Goal: Use online tool/utility: Utilize a website feature to perform a specific function

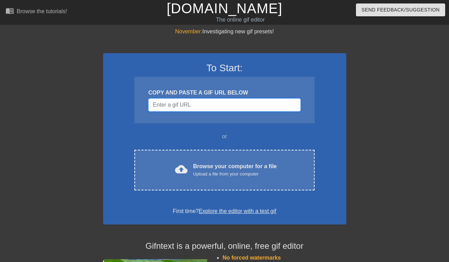
click at [195, 104] on input "Username" at bounding box center [224, 104] width 152 height 13
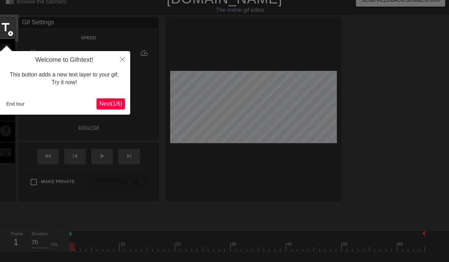
scroll to position [17, 0]
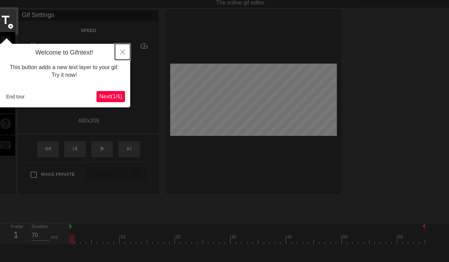
click at [122, 49] on button "Close" at bounding box center [122, 52] width 15 height 16
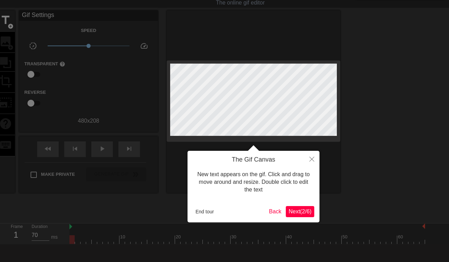
scroll to position [0, 0]
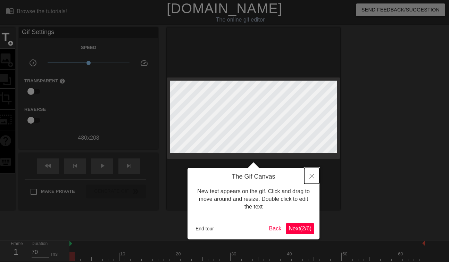
click at [311, 174] on icon "Close" at bounding box center [311, 176] width 5 height 5
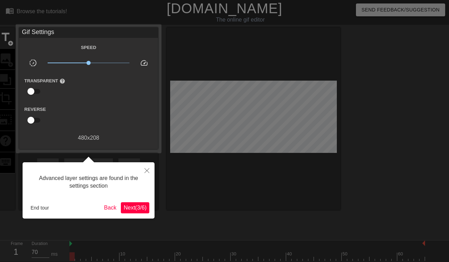
scroll to position [17, 0]
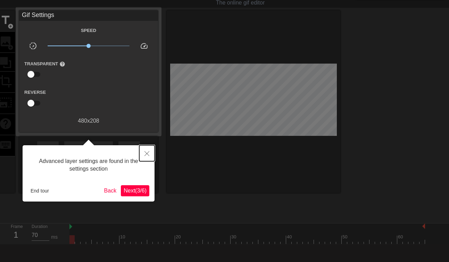
click at [146, 155] on icon "Close" at bounding box center [146, 153] width 5 height 5
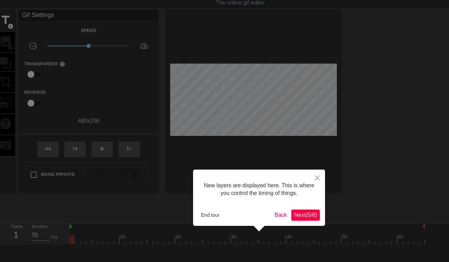
scroll to position [6, 0]
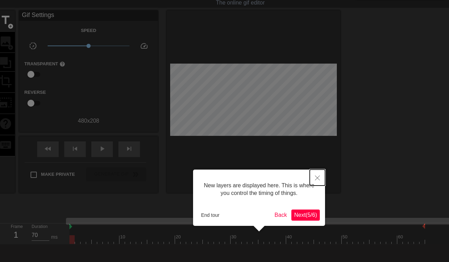
click at [317, 176] on icon "Close" at bounding box center [317, 177] width 5 height 5
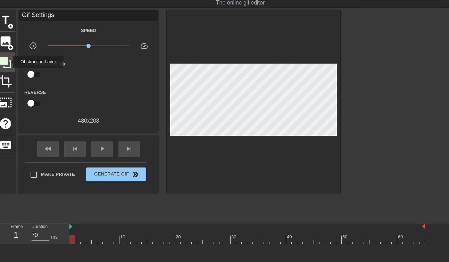
click at [9, 62] on icon at bounding box center [5, 62] width 13 height 13
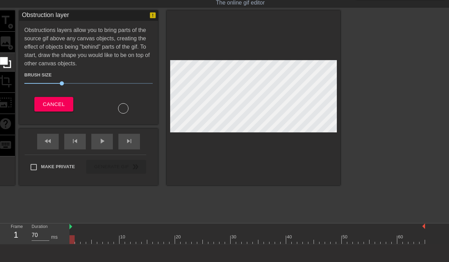
scroll to position [16, 0]
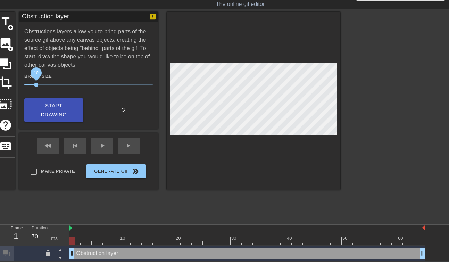
drag, startPoint x: 61, startPoint y: 85, endPoint x: 43, endPoint y: 77, distance: 20.3
click at [38, 83] on span "10" at bounding box center [36, 85] width 4 height 4
click at [95, 253] on div "Obstruction layer drag_handle drag_handle" at bounding box center [247, 253] width 356 height 10
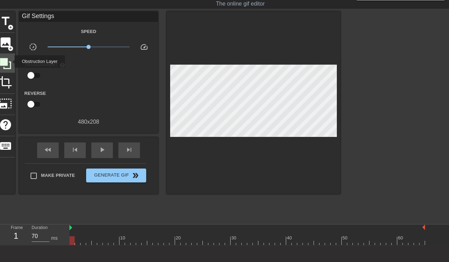
click at [10, 61] on icon at bounding box center [5, 63] width 11 height 11
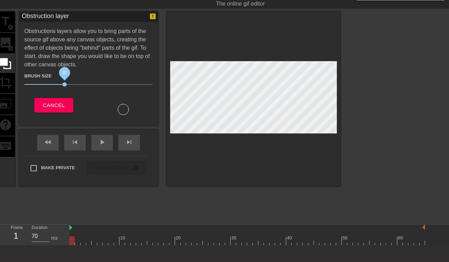
drag, startPoint x: 44, startPoint y: 83, endPoint x: 65, endPoint y: 80, distance: 20.7
click at [65, 80] on span "32" at bounding box center [88, 84] width 129 height 8
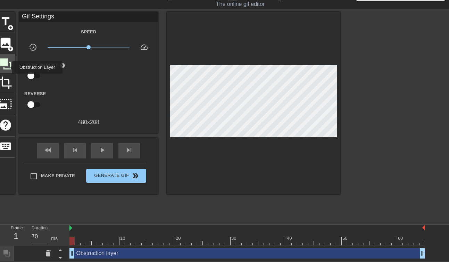
click at [8, 67] on icon at bounding box center [5, 63] width 13 height 13
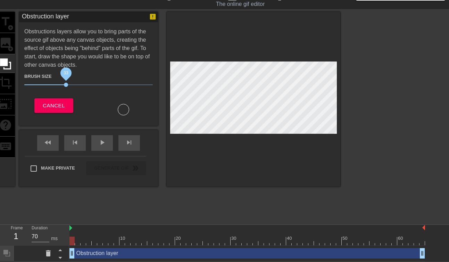
click at [66, 85] on span "33" at bounding box center [66, 85] width 4 height 4
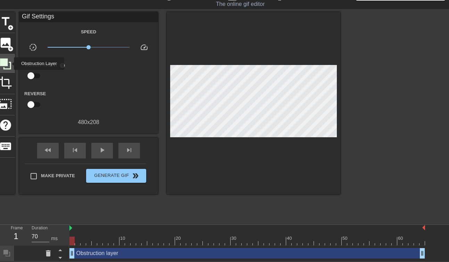
click at [9, 64] on icon at bounding box center [5, 63] width 13 height 13
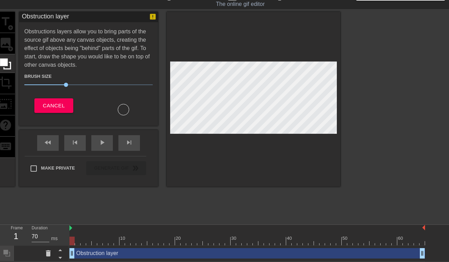
click at [11, 20] on div "title add_circle image add_circle crop photo_size_select_large help keyboard" at bounding box center [5, 99] width 19 height 175
click at [106, 229] on div at bounding box center [247, 228] width 356 height 7
click at [90, 254] on div "Obstruction layer drag_handle drag_handle" at bounding box center [247, 253] width 356 height 10
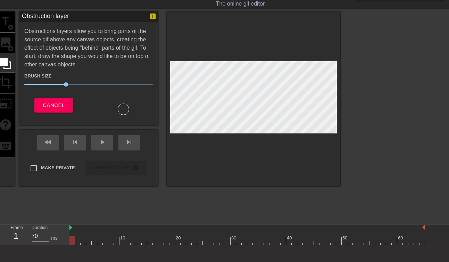
click at [13, 23] on div "title add_circle image add_circle crop photo_size_select_large help keyboard" at bounding box center [5, 98] width 19 height 175
click at [71, 111] on button "Cancel" at bounding box center [53, 105] width 39 height 15
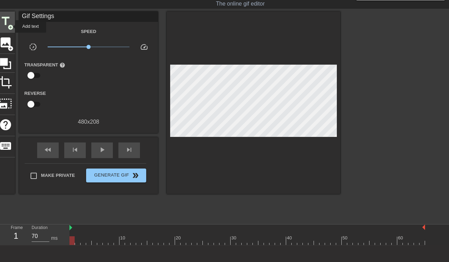
click at [9, 26] on span "add_circle" at bounding box center [11, 27] width 6 height 6
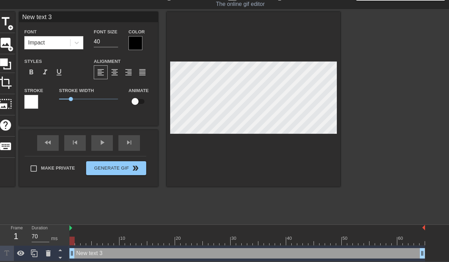
scroll to position [0, 0]
type input "New 3"
type textarea "New 3"
type input "New 3"
type textarea "New 3"
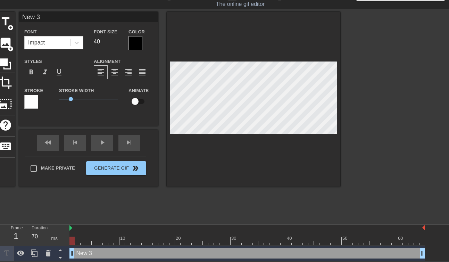
type input "New"
type textarea "New"
type input "New"
type textarea "New"
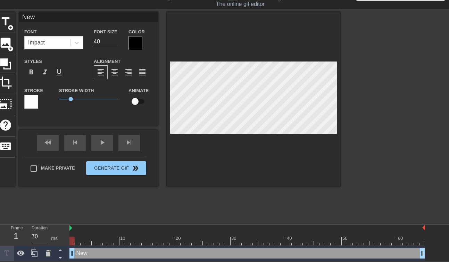
type input "Ne"
type textarea "Ne"
type input "N"
type textarea "N"
type input "C"
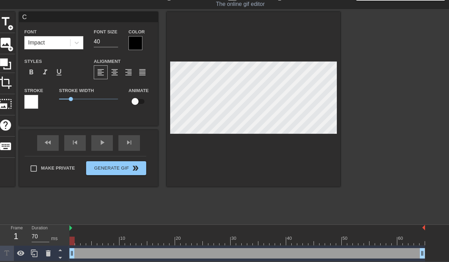
type textarea "C"
type input "Ca"
type textarea "Ca"
type input "Car"
type textarea "Car"
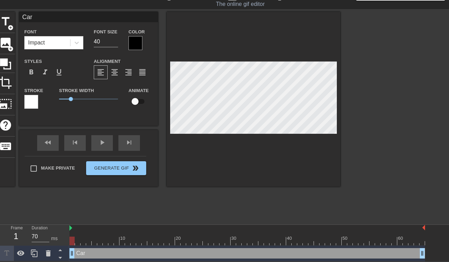
type input "Cars"
type textarea "Cars"
type input "Carsn"
type textarea "Carsn"
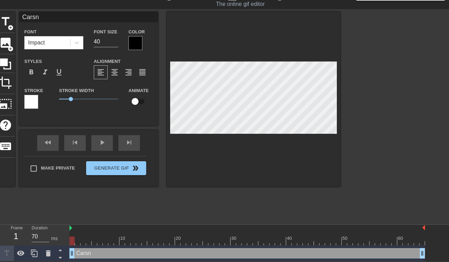
type input "Cars"
type textarea "Cars"
type input "Carso"
type textarea "Carso"
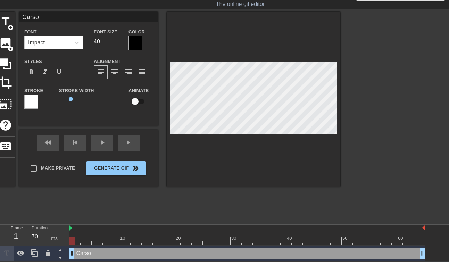
type input "[PERSON_NAME]"
type textarea "[PERSON_NAME]"
type input "[PERSON_NAME]"
type textarea "[PERSON_NAME]"
type input "[PERSON_NAME]"
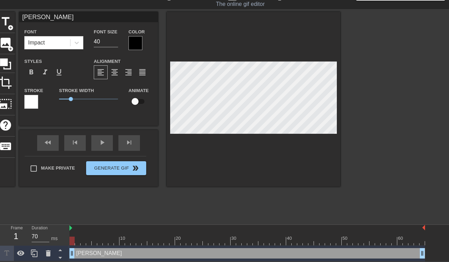
type textarea "[PERSON_NAME]"
type input "[PERSON_NAME] We"
type textarea "[PERSON_NAME] We"
type input "[PERSON_NAME]"
type textarea "[PERSON_NAME]"
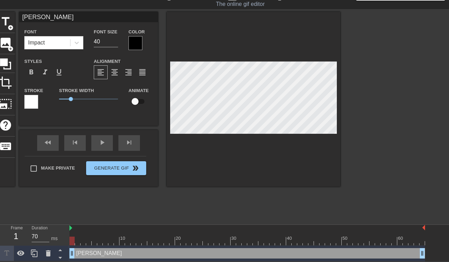
type input "[PERSON_NAME]"
type textarea "[PERSON_NAME]"
type input "[PERSON_NAME]"
type textarea "[PERSON_NAME]"
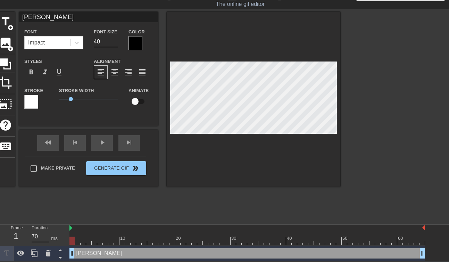
type input "[PERSON_NAME]"
type textarea "[PERSON_NAME]"
type input "[PERSON_NAME] e"
type textarea "[PERSON_NAME] e"
type input "[PERSON_NAME] er"
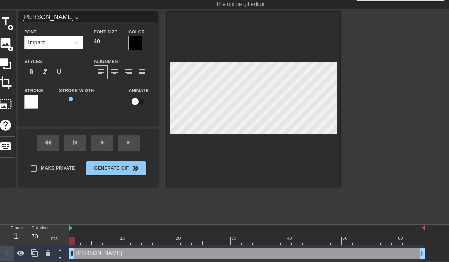
type textarea "[PERSON_NAME] er"
type input "[PERSON_NAME] era"
type textarea "[PERSON_NAME] era"
click at [99, 41] on input "40" at bounding box center [106, 41] width 24 height 11
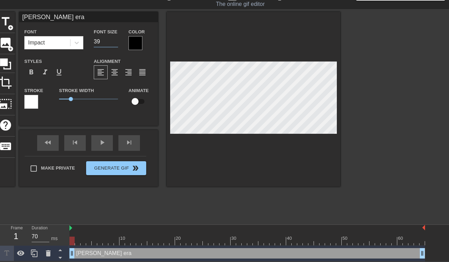
click at [113, 42] on input "39" at bounding box center [106, 41] width 24 height 11
click at [113, 42] on input "38" at bounding box center [106, 41] width 24 height 11
click at [113, 42] on input "37" at bounding box center [106, 41] width 24 height 11
click at [113, 42] on input "36" at bounding box center [106, 41] width 24 height 11
click at [113, 42] on input "35" at bounding box center [106, 41] width 24 height 11
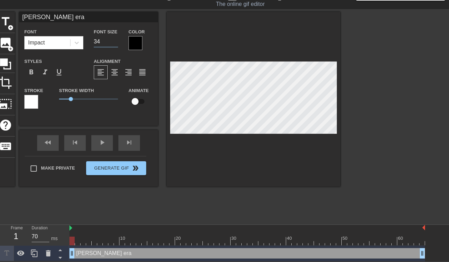
click at [113, 42] on input "34" at bounding box center [106, 41] width 24 height 11
click at [113, 42] on input "33" at bounding box center [106, 41] width 24 height 11
click at [113, 42] on input "32" at bounding box center [106, 41] width 24 height 11
click at [113, 42] on input "31" at bounding box center [106, 41] width 24 height 11
click at [113, 42] on input "30" at bounding box center [106, 41] width 24 height 11
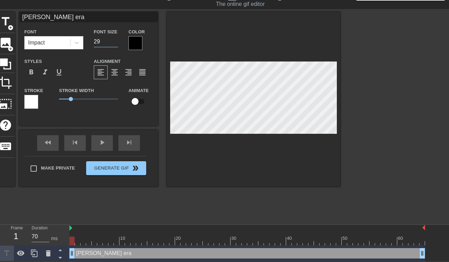
click at [113, 42] on input "29" at bounding box center [106, 41] width 24 height 11
click at [113, 42] on input "28" at bounding box center [106, 41] width 24 height 11
click at [113, 42] on input "27" at bounding box center [106, 41] width 24 height 11
click at [113, 42] on input "26" at bounding box center [106, 41] width 24 height 11
click at [113, 42] on input "25" at bounding box center [106, 41] width 24 height 11
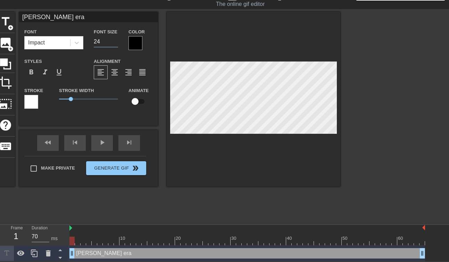
click at [113, 42] on input "24" at bounding box center [106, 41] width 24 height 11
click at [113, 42] on input "23" at bounding box center [106, 41] width 24 height 11
click at [113, 42] on input "22" at bounding box center [106, 41] width 24 height 11
click at [113, 42] on input "21" at bounding box center [106, 41] width 24 height 11
click at [113, 42] on input "20" at bounding box center [106, 41] width 24 height 11
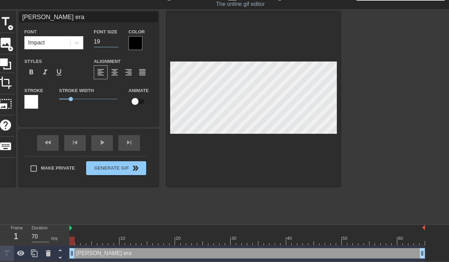
click at [113, 42] on input "19" at bounding box center [106, 41] width 24 height 11
click at [113, 42] on input "18" at bounding box center [106, 41] width 24 height 11
click at [113, 42] on input "17" at bounding box center [106, 41] width 24 height 11
click at [113, 42] on input "16" at bounding box center [106, 41] width 24 height 11
click at [113, 42] on input "15" at bounding box center [106, 41] width 24 height 11
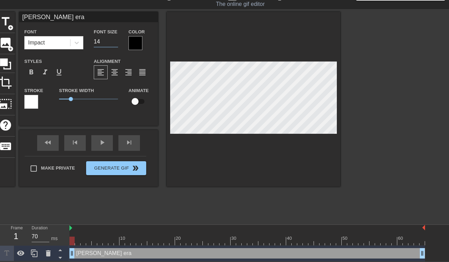
type input "14"
click at [113, 42] on input "14" at bounding box center [106, 41] width 24 height 11
click at [75, 43] on icon at bounding box center [76, 42] width 7 height 7
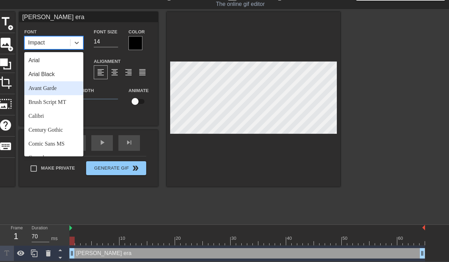
click at [56, 87] on div "Avant Garde" at bounding box center [53, 88] width 59 height 14
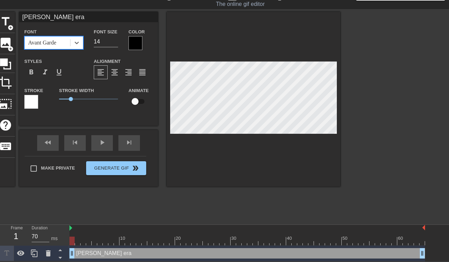
click at [136, 43] on div at bounding box center [136, 43] width 14 height 14
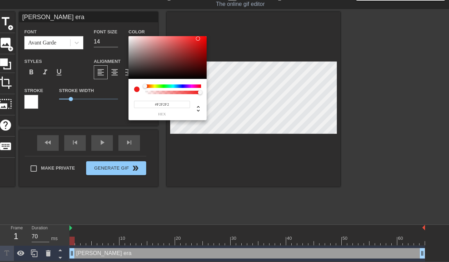
type input "#FFFFFF"
drag, startPoint x: 130, startPoint y: 77, endPoint x: 121, endPoint y: 31, distance: 47.3
click at [121, 31] on div "#FFFFFF hex" at bounding box center [224, 131] width 449 height 262
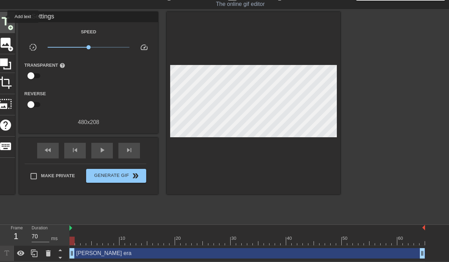
click at [3, 19] on span "title" at bounding box center [5, 21] width 13 height 13
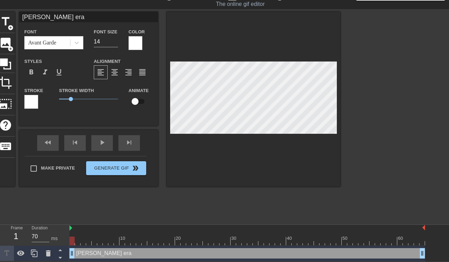
click at [32, 99] on div at bounding box center [31, 102] width 14 height 14
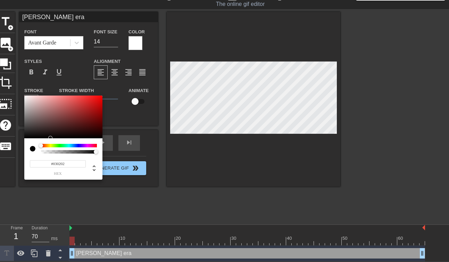
type input "#000000"
drag, startPoint x: 27, startPoint y: 101, endPoint x: 24, endPoint y: 149, distance: 48.0
click at [24, 149] on div "#000000 hex" at bounding box center [63, 138] width 78 height 84
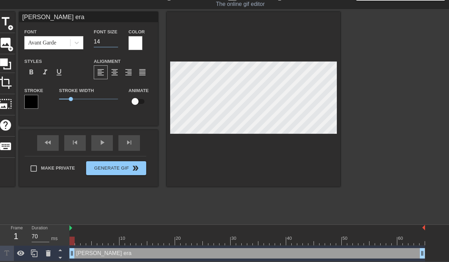
click at [109, 41] on input "14" at bounding box center [106, 41] width 24 height 11
click at [115, 39] on input "15" at bounding box center [106, 41] width 24 height 11
click at [115, 39] on input "16" at bounding box center [106, 41] width 24 height 11
click at [115, 39] on input "17" at bounding box center [106, 41] width 24 height 11
click at [115, 39] on input "18" at bounding box center [106, 41] width 24 height 11
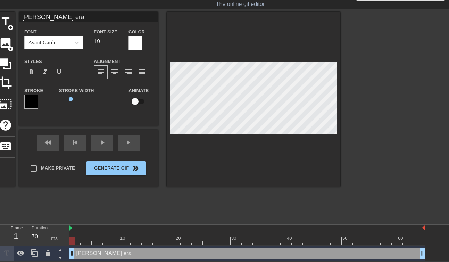
click at [115, 39] on input "19" at bounding box center [106, 41] width 24 height 11
click at [115, 39] on input "20" at bounding box center [106, 41] width 24 height 11
click at [115, 39] on input "21" at bounding box center [106, 41] width 24 height 11
click at [115, 39] on input "22" at bounding box center [106, 41] width 24 height 11
click at [115, 39] on input "23" at bounding box center [106, 41] width 24 height 11
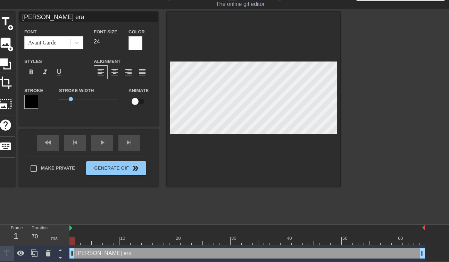
click at [115, 39] on input "24" at bounding box center [106, 41] width 24 height 11
click at [115, 39] on input "25" at bounding box center [106, 41] width 24 height 11
click at [115, 39] on input "26" at bounding box center [106, 41] width 24 height 11
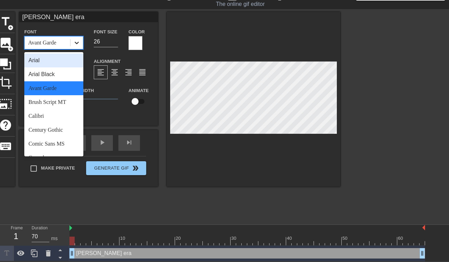
click at [81, 44] on div at bounding box center [77, 42] width 13 height 13
click at [49, 74] on div "Arial Black" at bounding box center [53, 74] width 59 height 14
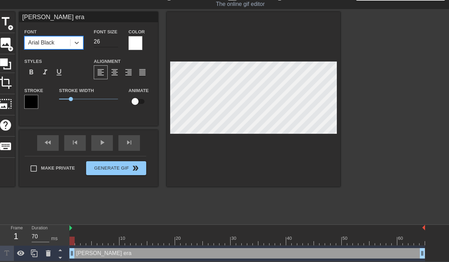
click at [103, 43] on input "26" at bounding box center [106, 41] width 24 height 11
click at [114, 43] on input "25" at bounding box center [106, 41] width 24 height 11
click at [114, 43] on input "24" at bounding box center [106, 41] width 24 height 11
click at [114, 43] on input "23" at bounding box center [106, 41] width 24 height 11
click at [114, 43] on input "22" at bounding box center [106, 41] width 24 height 11
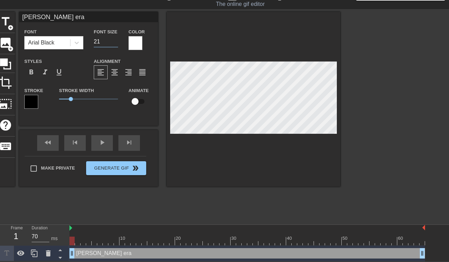
click at [114, 43] on input "21" at bounding box center [106, 41] width 24 height 11
click at [114, 43] on input "20" at bounding box center [106, 41] width 24 height 11
click at [114, 43] on input "19" at bounding box center [106, 41] width 24 height 11
click at [114, 43] on input "18" at bounding box center [106, 41] width 24 height 11
click at [114, 43] on input "17" at bounding box center [106, 41] width 24 height 11
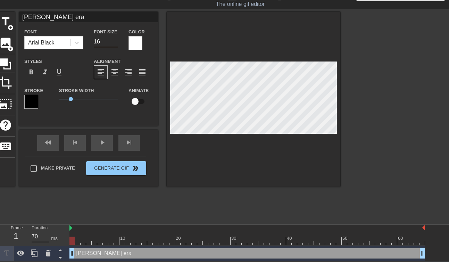
click at [114, 43] on input "16" at bounding box center [106, 41] width 24 height 11
click at [114, 43] on input "15" at bounding box center [106, 41] width 24 height 11
type input "14"
click at [114, 43] on input "14" at bounding box center [106, 41] width 24 height 11
click at [80, 43] on div at bounding box center [77, 42] width 13 height 13
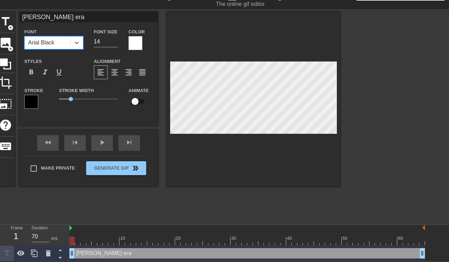
click at [49, 44] on div "Arial Black" at bounding box center [41, 43] width 26 height 8
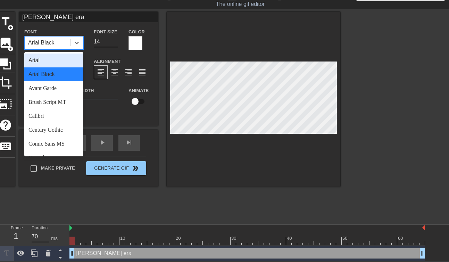
click at [49, 44] on div "Arial Black" at bounding box center [41, 43] width 26 height 8
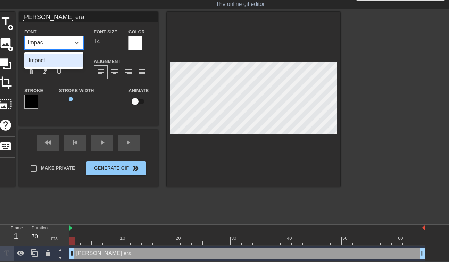
type input "impact"
click at [42, 63] on div "Impact" at bounding box center [53, 60] width 59 height 14
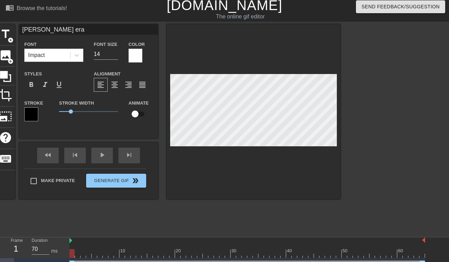
scroll to position [16, 0]
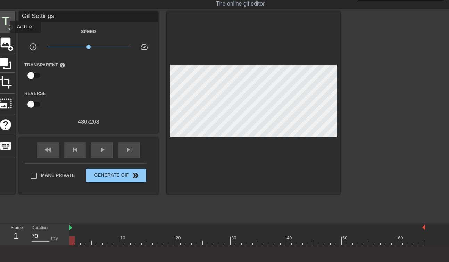
click at [5, 27] on span "title" at bounding box center [5, 21] width 13 height 13
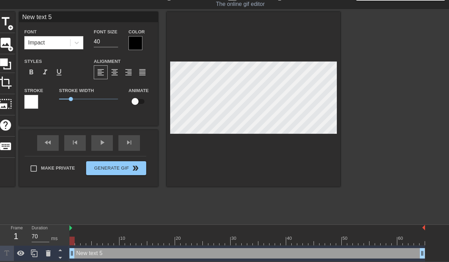
click at [136, 43] on div at bounding box center [136, 43] width 14 height 14
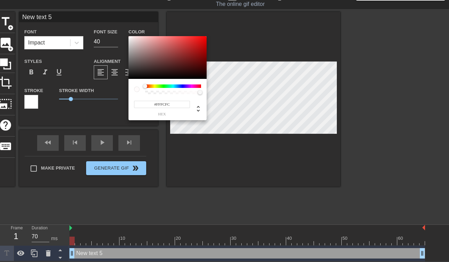
drag, startPoint x: 130, startPoint y: 75, endPoint x: 130, endPoint y: 16, distance: 59.4
click at [130, 16] on div "#FFFCFC hex" at bounding box center [224, 131] width 449 height 262
type input "#FFFFFF"
drag, startPoint x: 130, startPoint y: 38, endPoint x: 125, endPoint y: 32, distance: 7.9
click at [125, 32] on div "#FFFFFF hex" at bounding box center [224, 131] width 449 height 262
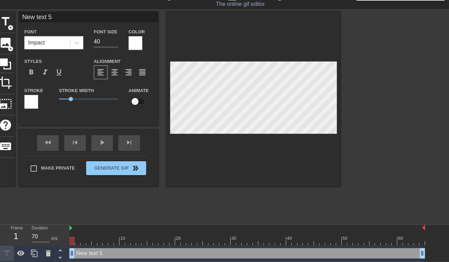
click at [32, 99] on div at bounding box center [31, 102] width 14 height 14
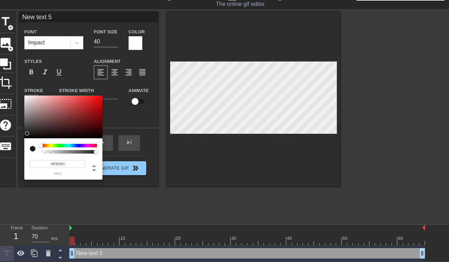
type input "#000000"
drag, startPoint x: 28, startPoint y: 133, endPoint x: 20, endPoint y: 141, distance: 10.8
click at [20, 141] on div "#000000 hex" at bounding box center [224, 131] width 449 height 262
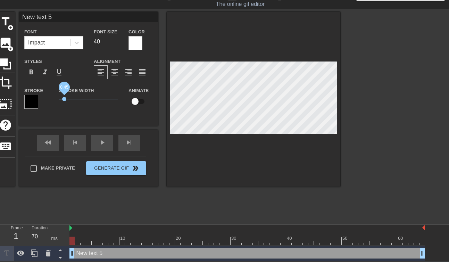
drag, startPoint x: 71, startPoint y: 98, endPoint x: 65, endPoint y: 98, distance: 5.9
click at [65, 98] on span "0.45" at bounding box center [64, 99] width 4 height 4
type input "C"
type textarea "C"
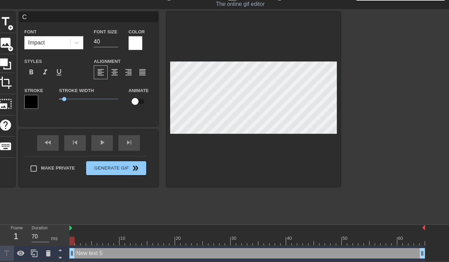
scroll to position [0, 0]
type input "Ca"
type textarea "Ca"
type input "Car"
type textarea "Car"
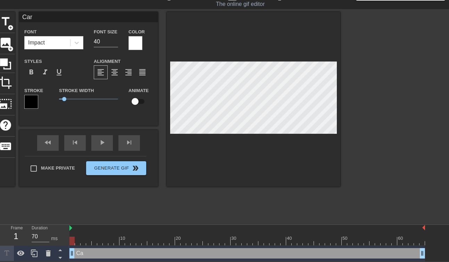
type input "Cars"
type textarea "Cars"
type input "Carso"
type textarea "Carso"
type input "[PERSON_NAME]"
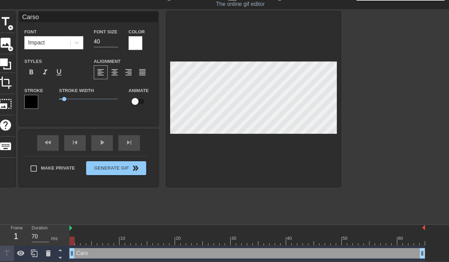
type textarea "[PERSON_NAME]"
type input "[PERSON_NAME]"
type textarea "[PERSON_NAME]"
type input "[PERSON_NAME]"
type textarea "[PERSON_NAME]"
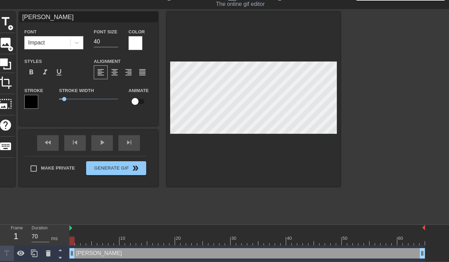
type input "[PERSON_NAME] We"
type textarea "[PERSON_NAME] We"
type input "[PERSON_NAME]"
type textarea "[PERSON_NAME]"
type input "[PERSON_NAME]"
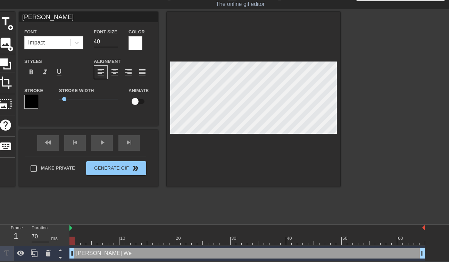
type textarea "[PERSON_NAME]"
type input "[PERSON_NAME]"
type textarea "[PERSON_NAME]"
type input "[PERSON_NAME]"
type textarea "[PERSON_NAME]"
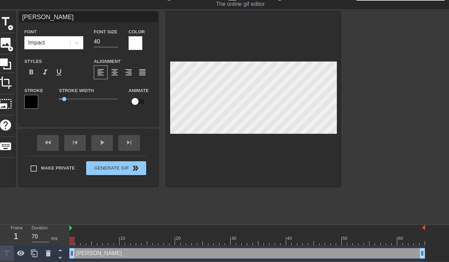
type input "[PERSON_NAME] E"
type textarea "[PERSON_NAME] E"
type input "[PERSON_NAME] Er"
type textarea "[PERSON_NAME] Er"
type input "[PERSON_NAME] E"
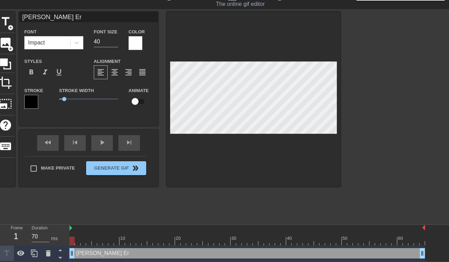
type textarea "[PERSON_NAME] E"
type input "[PERSON_NAME]"
type textarea "[PERSON_NAME]"
type input "[PERSON_NAME] e"
type textarea "[PERSON_NAME] er"
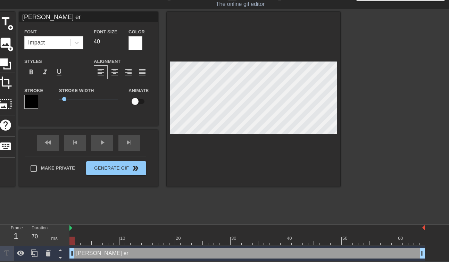
type input "[PERSON_NAME] era"
type textarea "[PERSON_NAME] era"
click at [116, 44] on input "39" at bounding box center [106, 41] width 24 height 11
click at [116, 44] on input "38" at bounding box center [106, 41] width 24 height 11
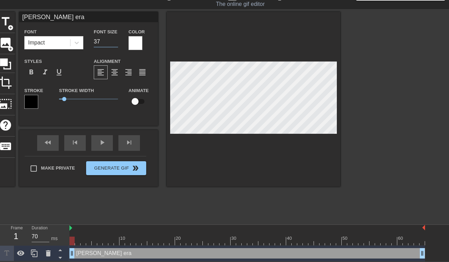
click at [116, 44] on input "37" at bounding box center [106, 41] width 24 height 11
click at [116, 44] on input "36" at bounding box center [106, 41] width 24 height 11
click at [116, 44] on input "35" at bounding box center [106, 41] width 24 height 11
click at [116, 44] on input "34" at bounding box center [106, 41] width 24 height 11
click at [116, 44] on input "33" at bounding box center [106, 41] width 24 height 11
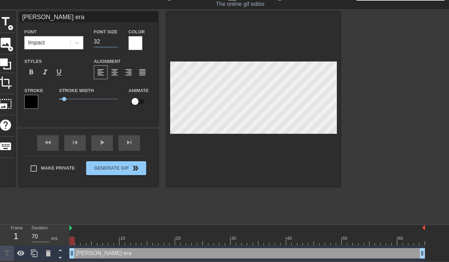
click at [116, 44] on input "32" at bounding box center [106, 41] width 24 height 11
click at [116, 44] on input "31" at bounding box center [106, 41] width 24 height 11
click at [116, 44] on input "30" at bounding box center [106, 41] width 24 height 11
click at [116, 44] on input "29" at bounding box center [106, 41] width 24 height 11
click at [116, 44] on input "28" at bounding box center [106, 41] width 24 height 11
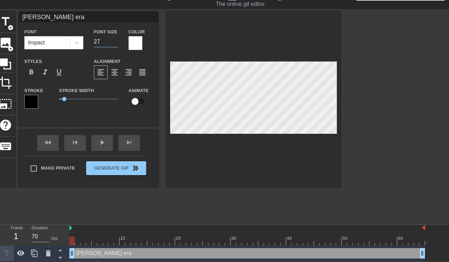
click at [116, 44] on input "27" at bounding box center [106, 41] width 24 height 11
click at [116, 44] on input "26" at bounding box center [106, 41] width 24 height 11
click at [116, 44] on input "25" at bounding box center [106, 41] width 24 height 11
click at [116, 44] on input "24" at bounding box center [106, 41] width 24 height 11
click at [116, 44] on input "23" at bounding box center [106, 41] width 24 height 11
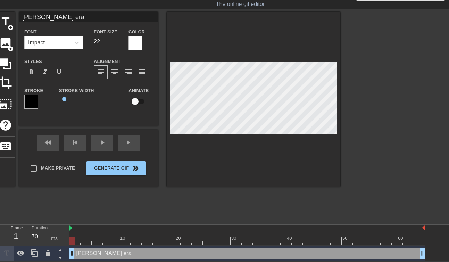
click at [116, 44] on input "22" at bounding box center [106, 41] width 24 height 11
click at [116, 44] on input "21" at bounding box center [106, 41] width 24 height 11
click at [116, 44] on input "20" at bounding box center [106, 41] width 24 height 11
click at [116, 44] on input "19" at bounding box center [106, 41] width 24 height 11
click at [116, 44] on input "18" at bounding box center [106, 41] width 24 height 11
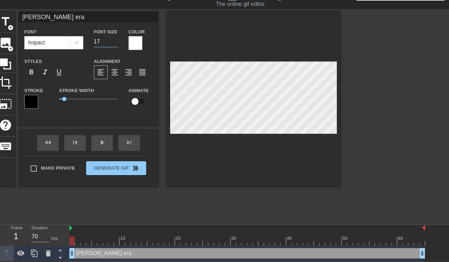
click at [116, 44] on input "17" at bounding box center [106, 41] width 24 height 11
click at [116, 44] on input "16" at bounding box center [106, 41] width 24 height 11
click at [116, 44] on input "15" at bounding box center [106, 41] width 24 height 11
type input "14"
click at [116, 44] on input "14" at bounding box center [106, 41] width 24 height 11
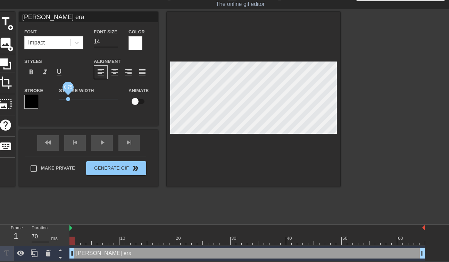
drag, startPoint x: 64, startPoint y: 100, endPoint x: 68, endPoint y: 100, distance: 4.2
click at [68, 100] on span "0.75" at bounding box center [68, 99] width 4 height 4
click at [8, 63] on icon at bounding box center [5, 63] width 13 height 13
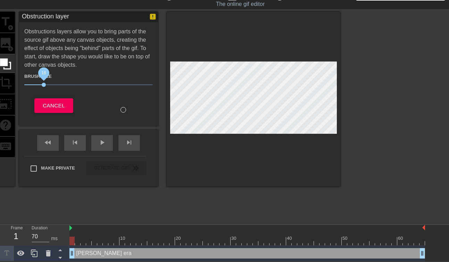
drag, startPoint x: 65, startPoint y: 84, endPoint x: 44, endPoint y: 84, distance: 21.5
click at [44, 84] on span "16" at bounding box center [44, 85] width 4 height 4
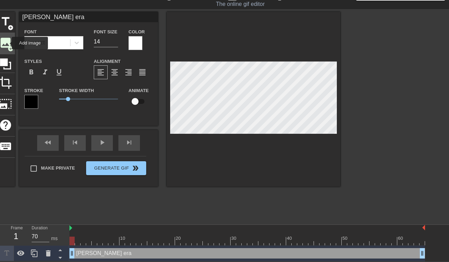
click at [7, 43] on span "image" at bounding box center [5, 42] width 13 height 13
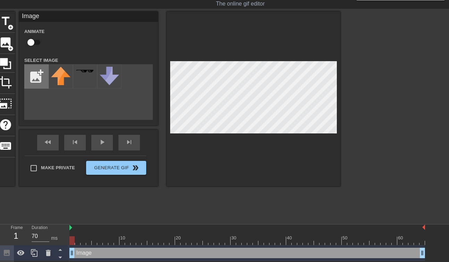
click at [32, 80] on input "file" at bounding box center [37, 77] width 24 height 24
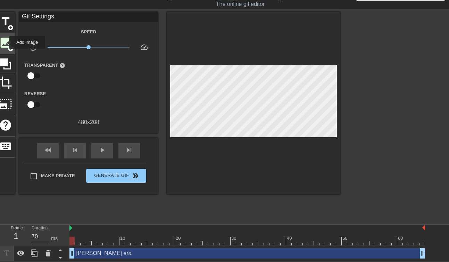
click at [5, 42] on span "image" at bounding box center [5, 42] width 13 height 13
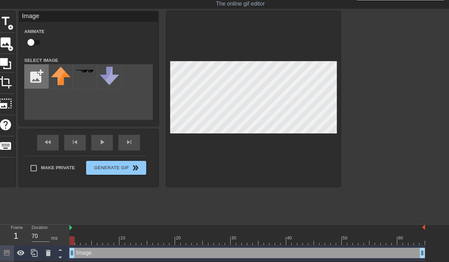
click at [33, 84] on input "file" at bounding box center [37, 77] width 24 height 24
type input "C:\fakepath\Black_colour.jpg"
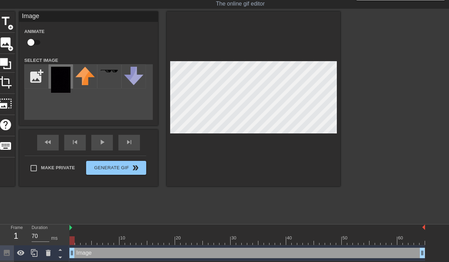
click at [50, 77] on div at bounding box center [61, 76] width 24 height 24
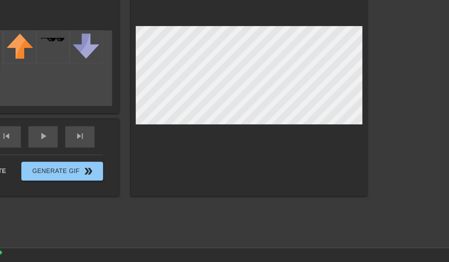
click at [259, 137] on div at bounding box center [254, 98] width 174 height 175
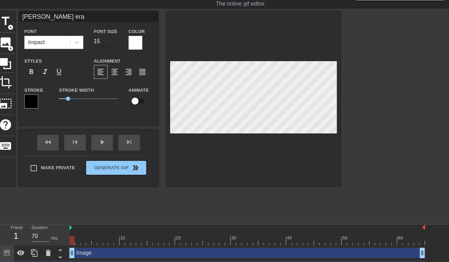
type input "15"
click at [114, 40] on input "15" at bounding box center [106, 41] width 24 height 11
drag, startPoint x: 67, startPoint y: 99, endPoint x: 64, endPoint y: 99, distance: 3.8
click at [64, 99] on span "0.4" at bounding box center [64, 99] width 4 height 4
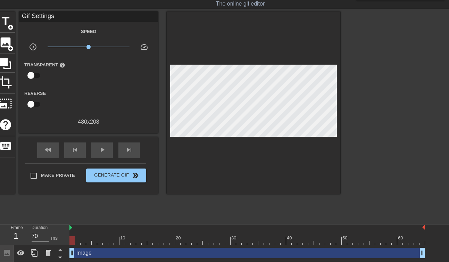
click at [279, 149] on div at bounding box center [254, 102] width 174 height 182
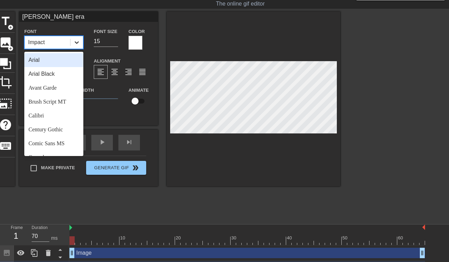
click at [77, 43] on icon at bounding box center [76, 42] width 7 height 7
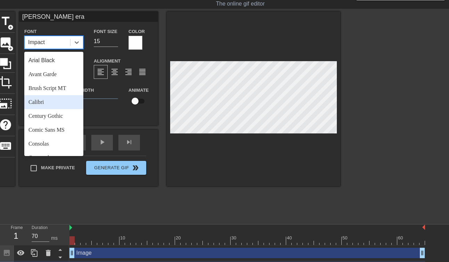
scroll to position [0, 0]
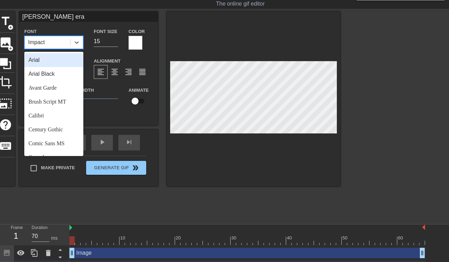
click at [55, 62] on div "Arial" at bounding box center [53, 60] width 59 height 14
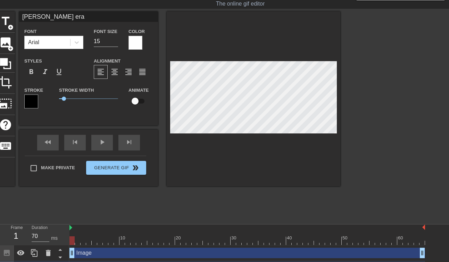
click at [31, 104] on div at bounding box center [31, 101] width 14 height 14
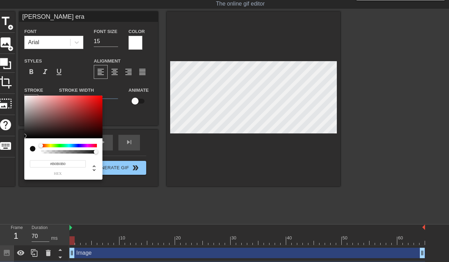
type input "#FFFFFF"
drag, startPoint x: 26, startPoint y: 137, endPoint x: 24, endPoint y: 71, distance: 66.4
click at [24, 71] on div "#FFFFFF hex" at bounding box center [224, 131] width 449 height 262
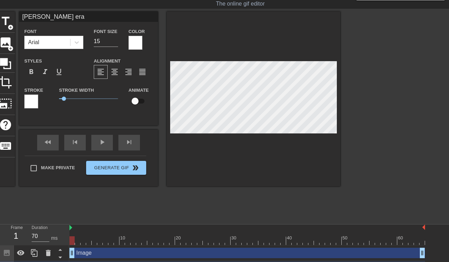
click at [29, 102] on div at bounding box center [31, 101] width 14 height 14
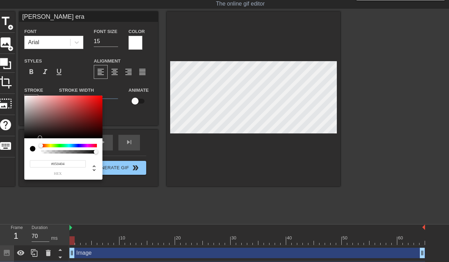
type input "#000000"
drag, startPoint x: 30, startPoint y: 132, endPoint x: 17, endPoint y: 145, distance: 18.2
click at [17, 145] on div "#000000 hex" at bounding box center [224, 131] width 449 height 262
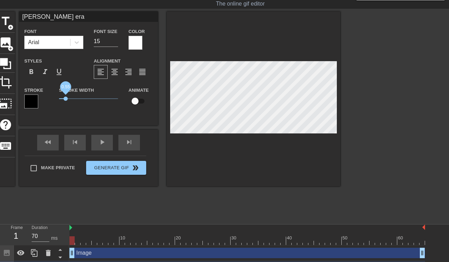
click at [66, 99] on span "0.55" at bounding box center [66, 99] width 4 height 4
click at [209, 151] on div at bounding box center [254, 98] width 174 height 175
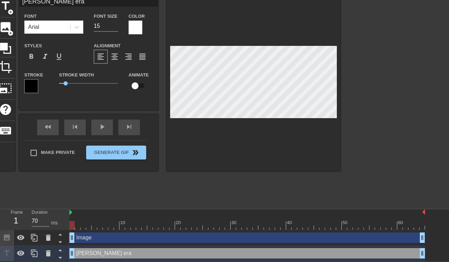
drag, startPoint x: 134, startPoint y: 253, endPoint x: 146, endPoint y: 221, distance: 33.9
click at [146, 221] on div "10 20 30 40 50 60 Image drag_handle drag_handle [PERSON_NAME] era drag_handle d…" at bounding box center [259, 235] width 380 height 52
click at [62, 248] on icon at bounding box center [60, 250] width 9 height 9
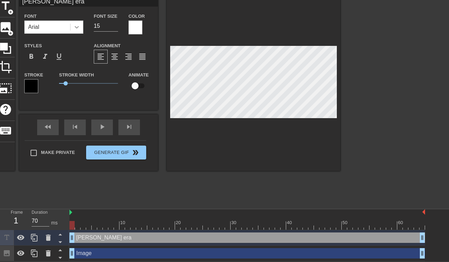
click at [74, 26] on icon at bounding box center [76, 27] width 7 height 7
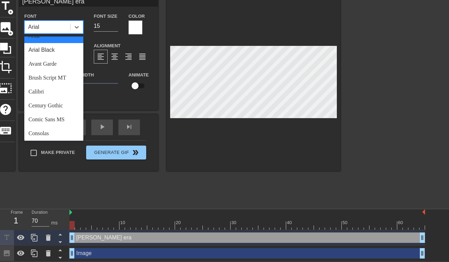
scroll to position [0, 0]
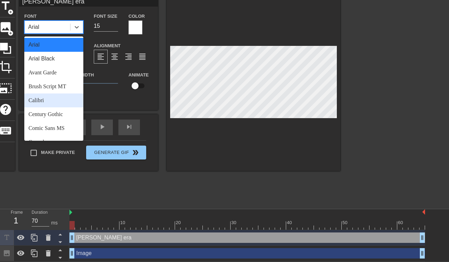
click at [46, 100] on div "Calibri" at bounding box center [53, 100] width 59 height 14
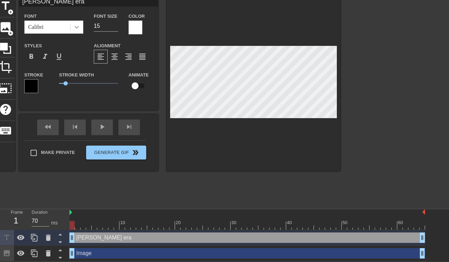
click at [78, 25] on icon at bounding box center [76, 27] width 7 height 7
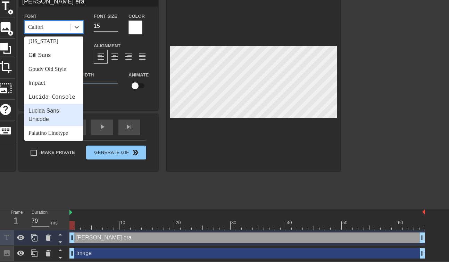
scroll to position [139, 0]
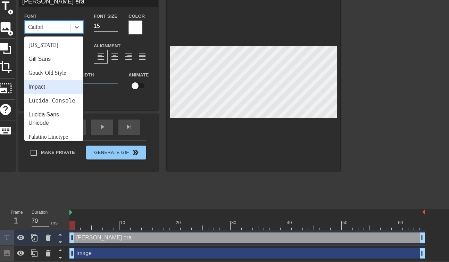
click at [49, 84] on div "Impact" at bounding box center [53, 87] width 59 height 14
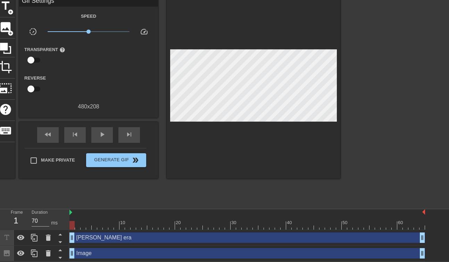
click at [257, 142] on div at bounding box center [254, 87] width 174 height 182
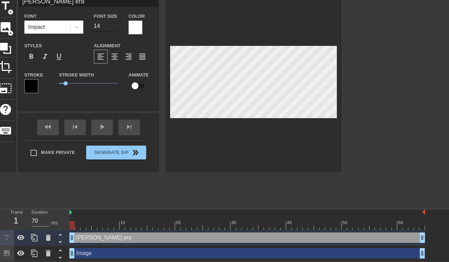
click at [115, 28] on input "14" at bounding box center [106, 25] width 24 height 11
type input "13"
click at [115, 28] on input "13" at bounding box center [106, 25] width 24 height 11
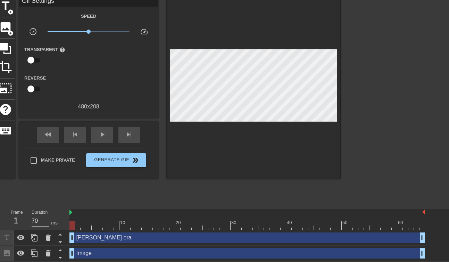
click at [279, 140] on div at bounding box center [254, 87] width 174 height 182
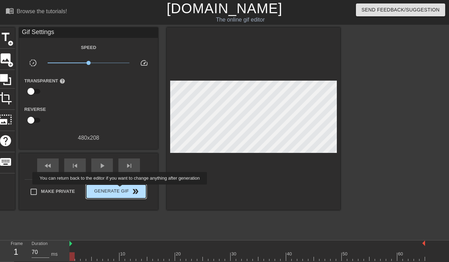
click at [124, 189] on span "Generate Gif double_arrow" at bounding box center [116, 191] width 55 height 8
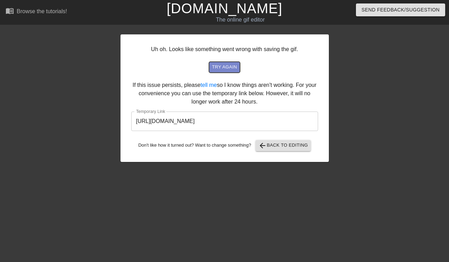
click at [225, 69] on span "try again" at bounding box center [224, 67] width 25 height 8
click at [273, 144] on span "arrow_back Back to Editing" at bounding box center [283, 145] width 50 height 8
